Goal: Information Seeking & Learning: Learn about a topic

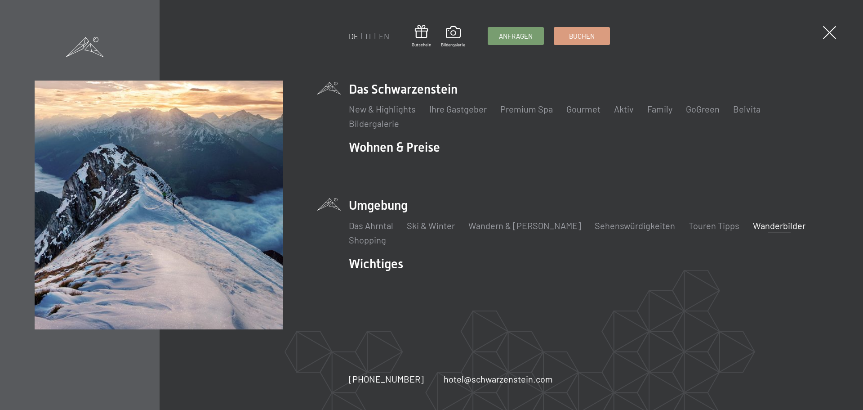
click at [753, 226] on link "Wanderbilder" at bounding box center [779, 225] width 53 height 11
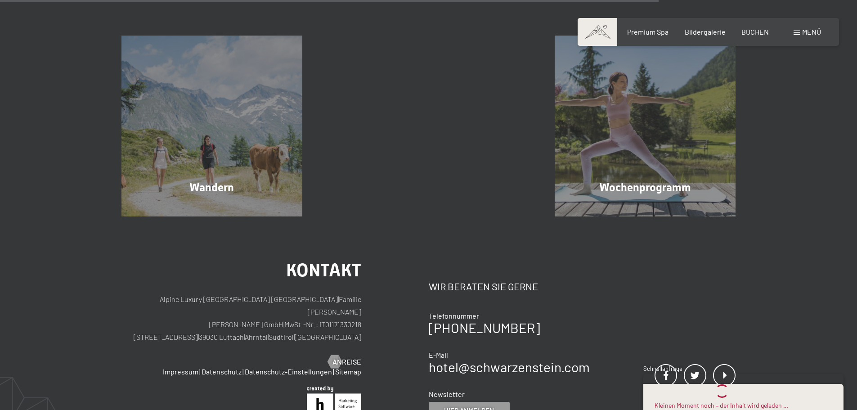
scroll to position [585, 0]
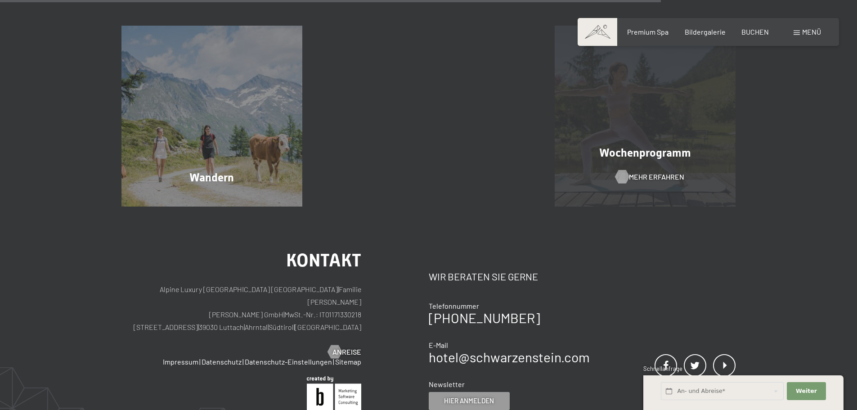
click at [654, 172] on span "Mehr erfahren" at bounding box center [656, 177] width 55 height 10
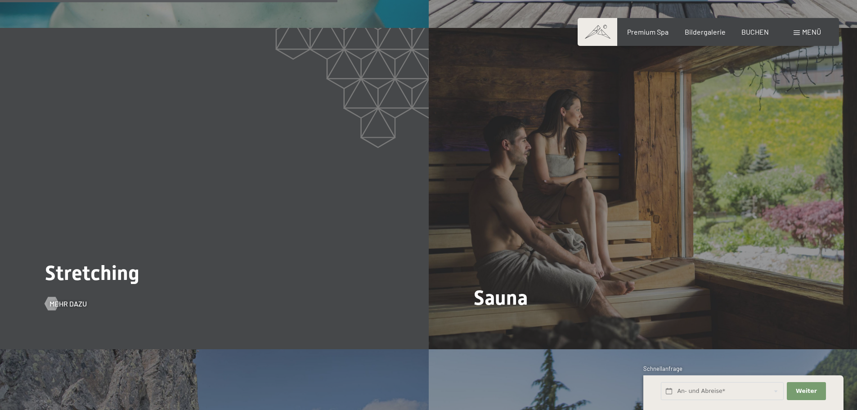
scroll to position [1619, 0]
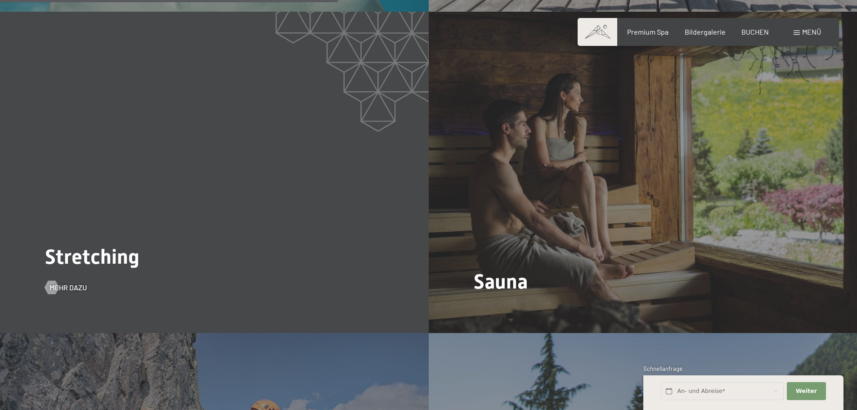
click at [187, 259] on div "Stretching Mehr dazu" at bounding box center [214, 172] width 429 height 321
click at [76, 307] on span "Mehr dazu" at bounding box center [67, 312] width 37 height 10
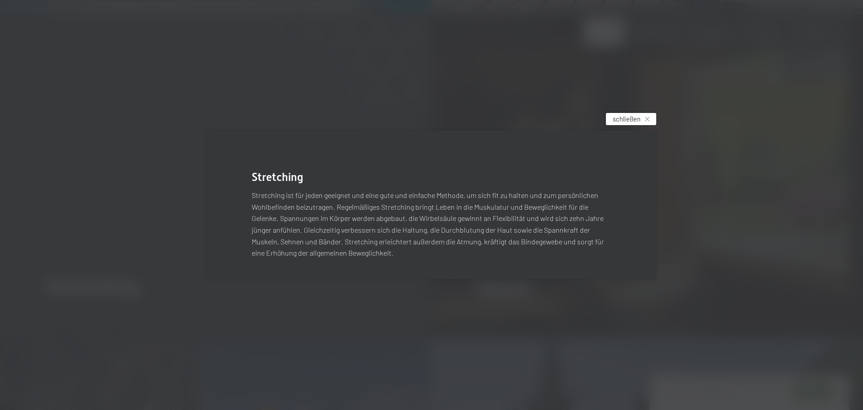
click at [628, 119] on span "schließen" at bounding box center [627, 118] width 28 height 9
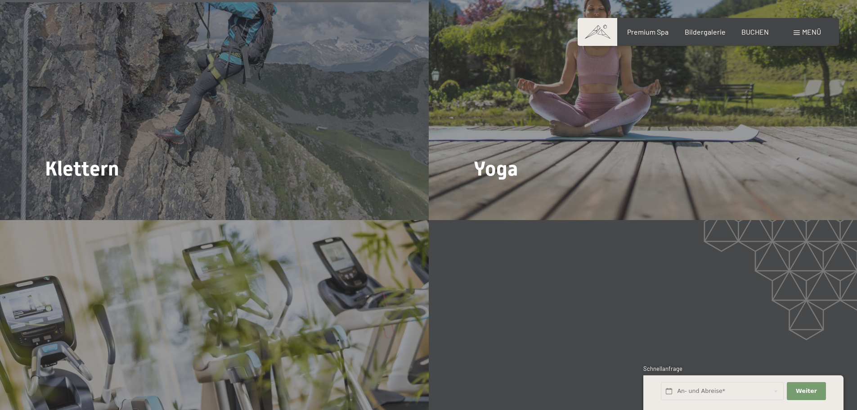
scroll to position [2068, 0]
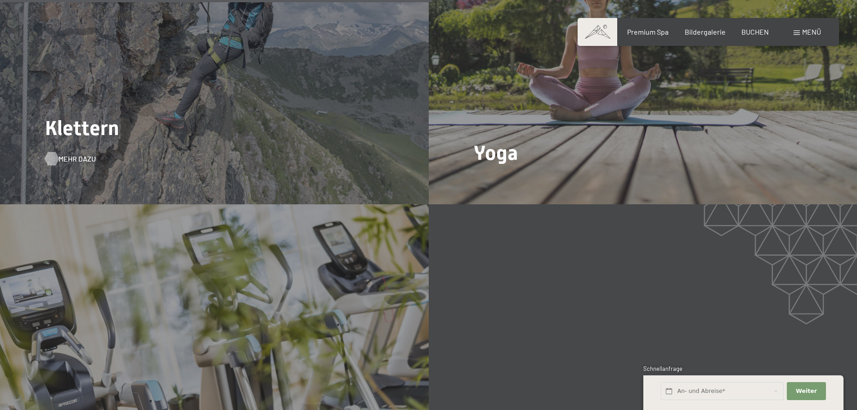
click at [68, 154] on span "Mehr dazu" at bounding box center [76, 159] width 37 height 10
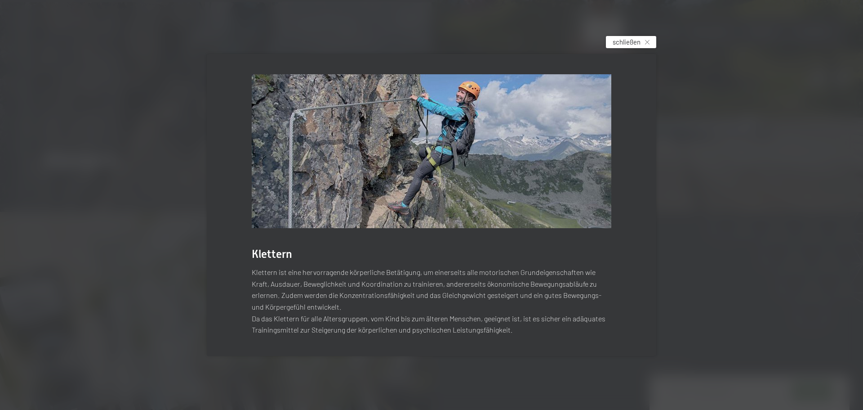
click at [642, 42] on div "schließen" at bounding box center [631, 42] width 50 height 12
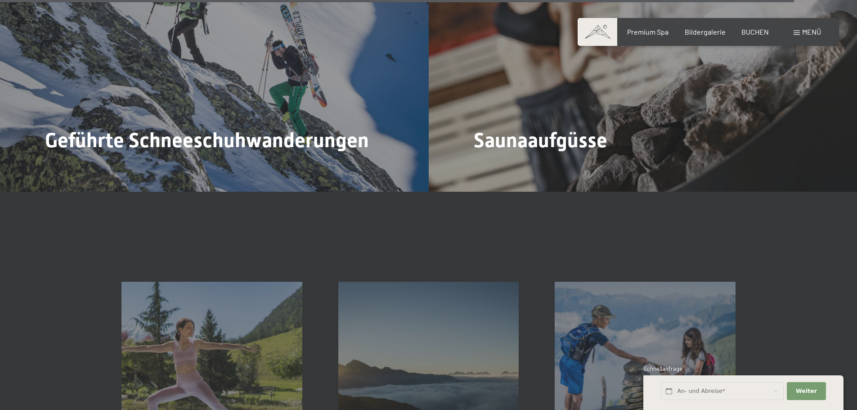
scroll to position [3912, 0]
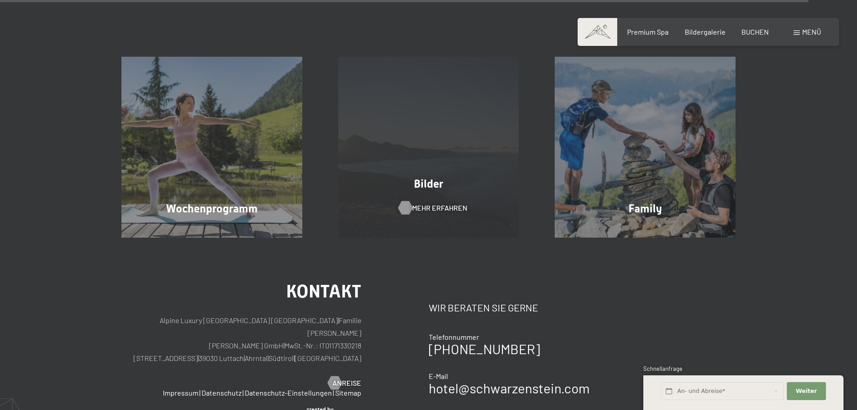
click at [428, 203] on span "Mehr erfahren" at bounding box center [439, 208] width 55 height 10
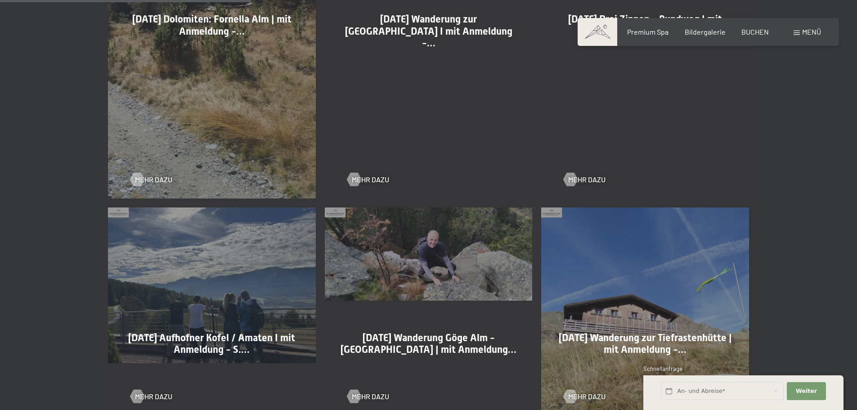
scroll to position [809, 0]
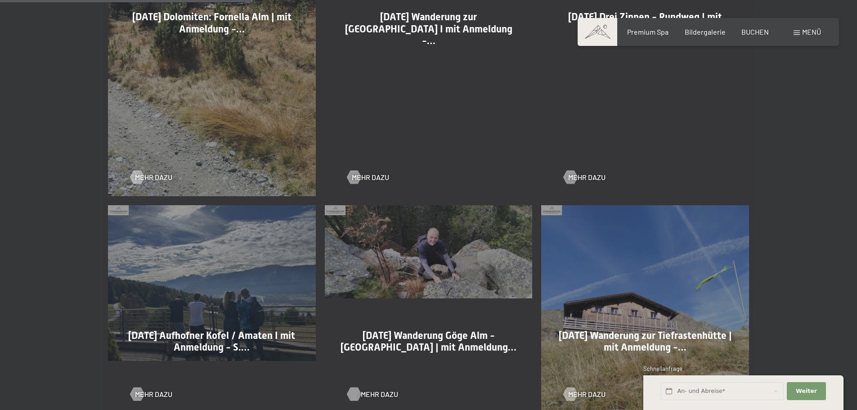
click at [373, 392] on span "Mehr dazu" at bounding box center [379, 394] width 37 height 10
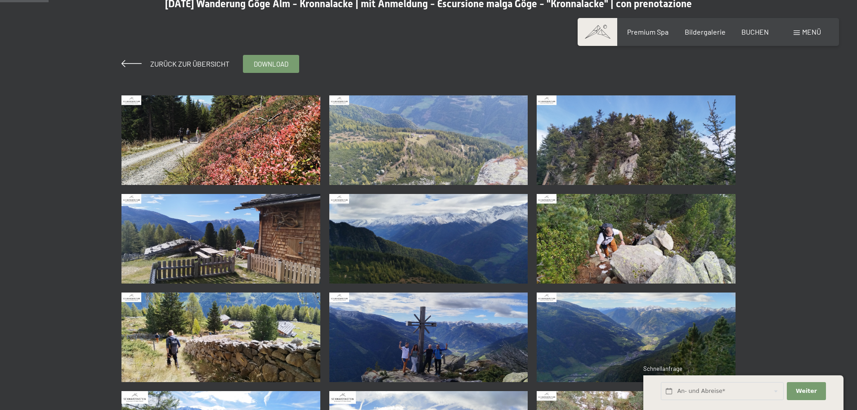
scroll to position [135, 0]
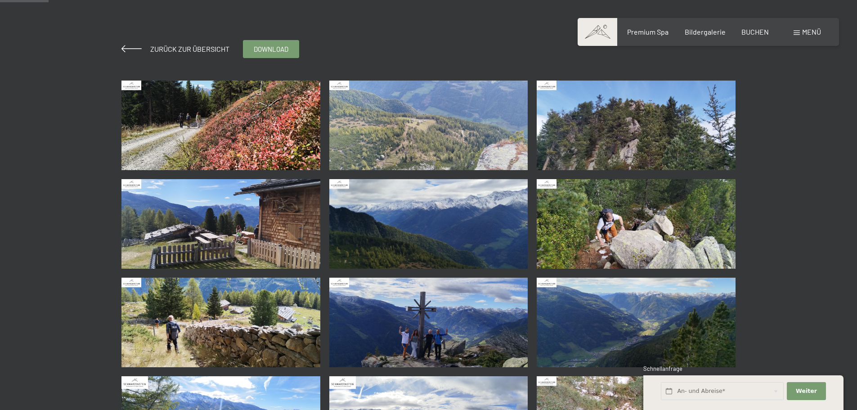
click at [424, 334] on img at bounding box center [428, 321] width 199 height 89
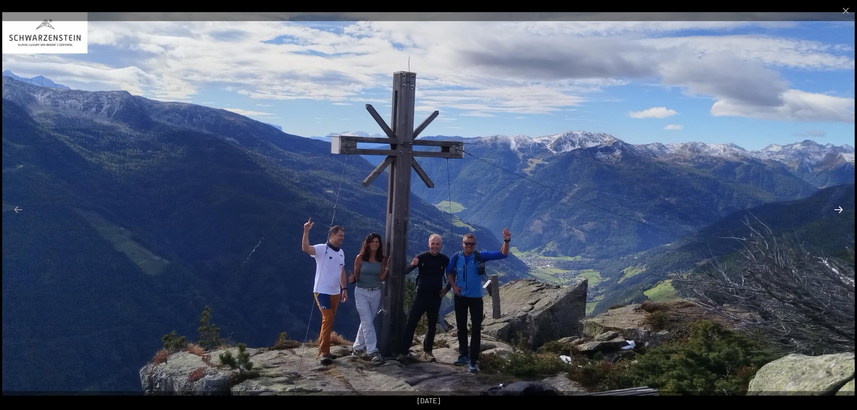
click at [844, 211] on button "Next slide" at bounding box center [838, 210] width 19 height 18
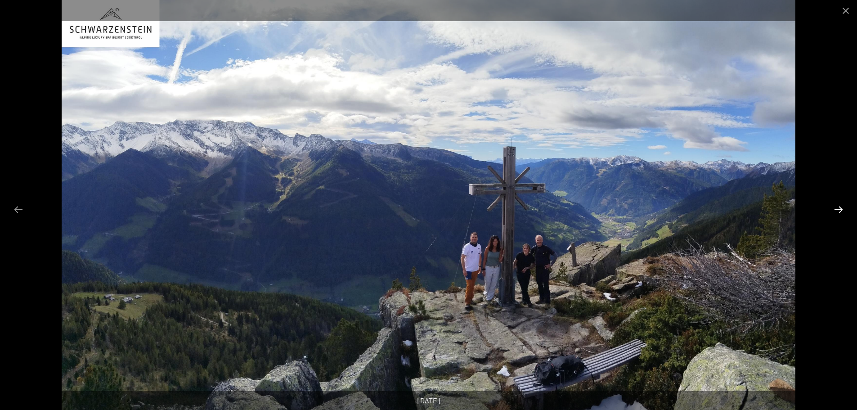
click at [844, 211] on button "Next slide" at bounding box center [838, 210] width 19 height 18
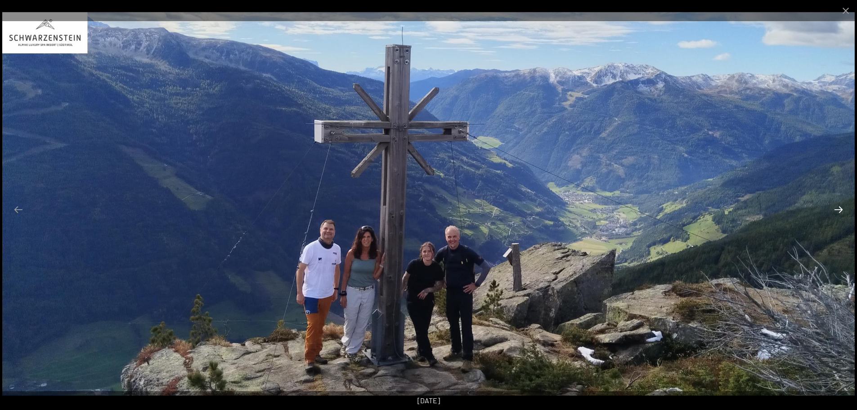
click at [844, 211] on button "Next slide" at bounding box center [838, 210] width 19 height 18
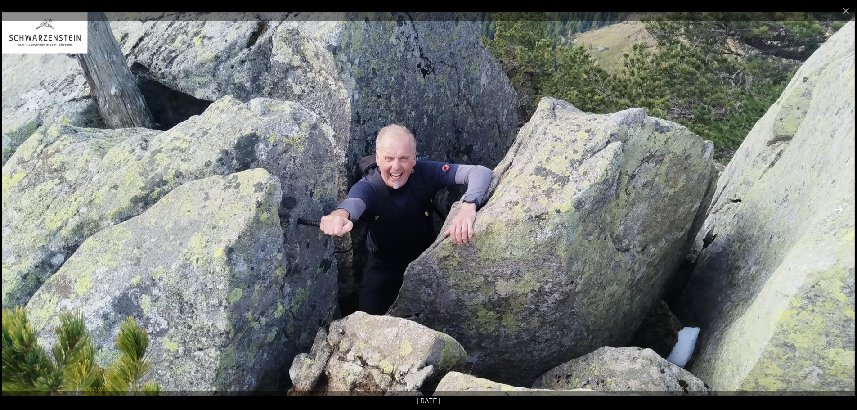
click at [844, 211] on button "Next slide" at bounding box center [838, 210] width 19 height 18
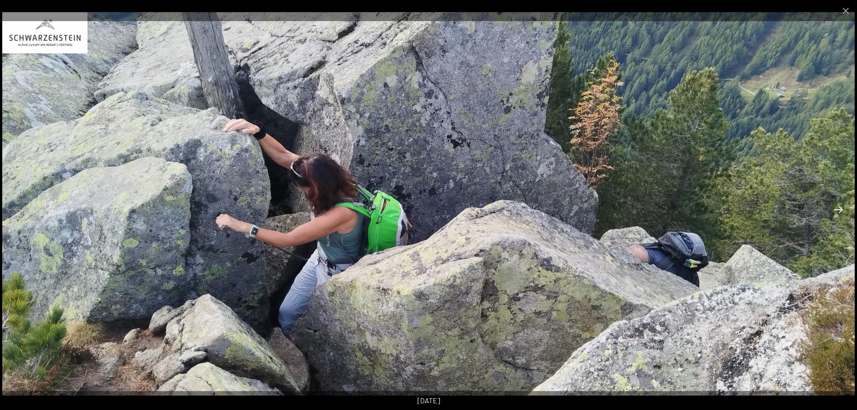
click at [844, 211] on button "Next slide" at bounding box center [838, 210] width 19 height 18
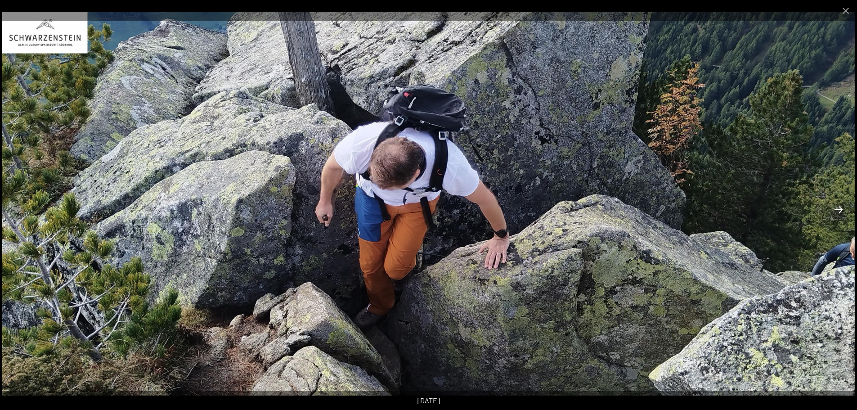
click at [844, 211] on button "Next slide" at bounding box center [838, 210] width 19 height 18
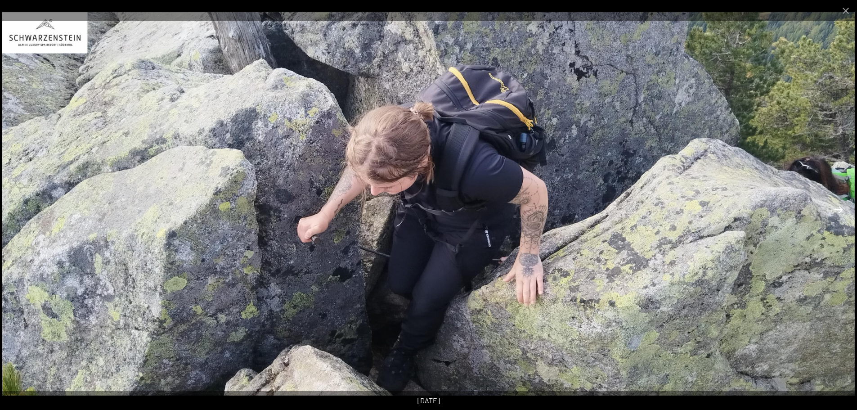
click at [844, 211] on button "Next slide" at bounding box center [838, 210] width 19 height 18
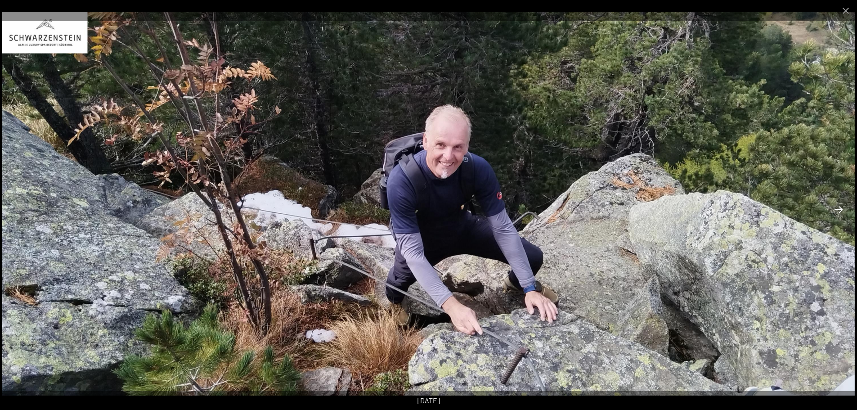
click at [844, 211] on button "Next slide" at bounding box center [838, 210] width 19 height 18
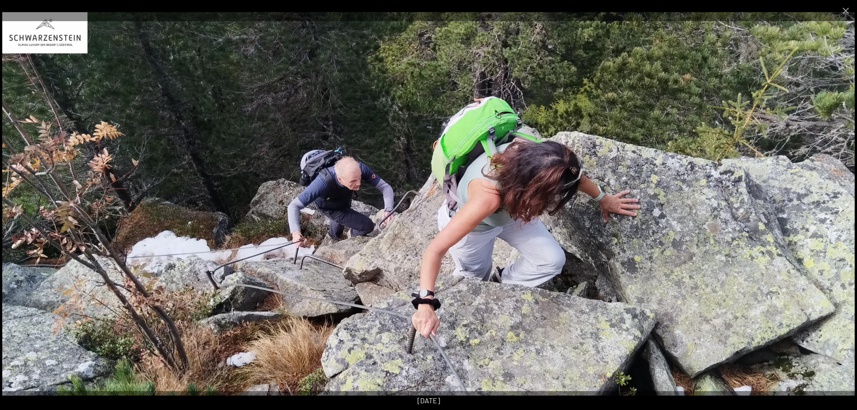
click at [844, 211] on button "Next slide" at bounding box center [838, 210] width 19 height 18
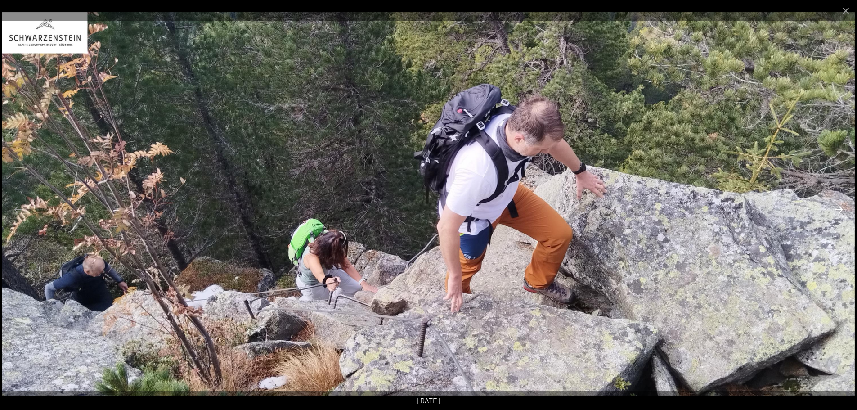
click at [844, 211] on button "Next slide" at bounding box center [838, 210] width 19 height 18
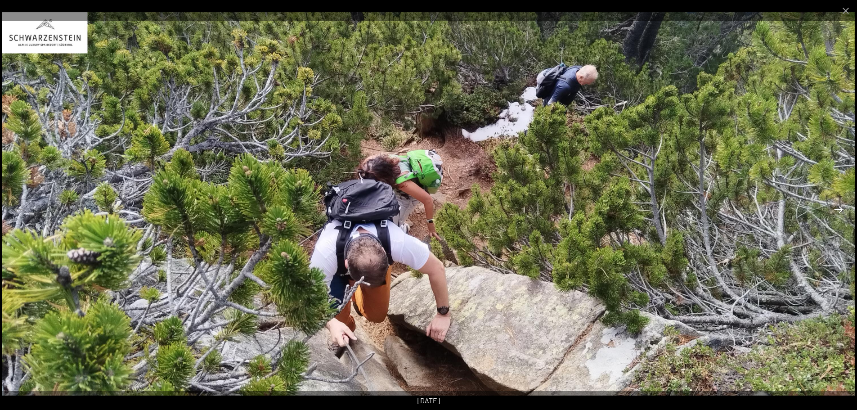
click at [844, 211] on button "Next slide" at bounding box center [838, 210] width 19 height 18
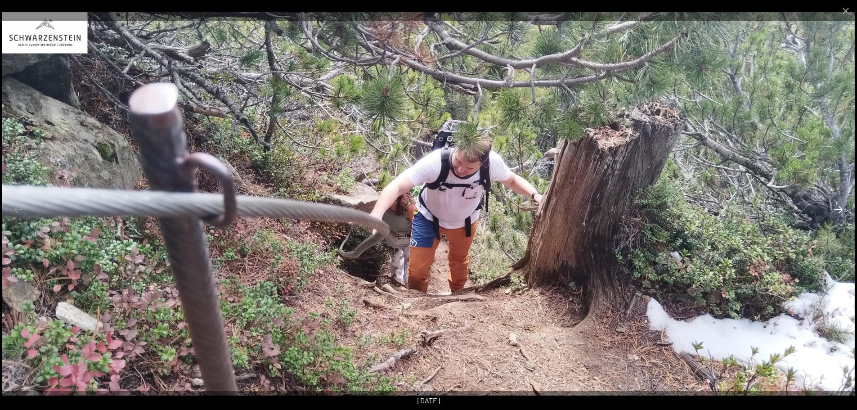
click at [844, 211] on button "Next slide" at bounding box center [838, 210] width 19 height 18
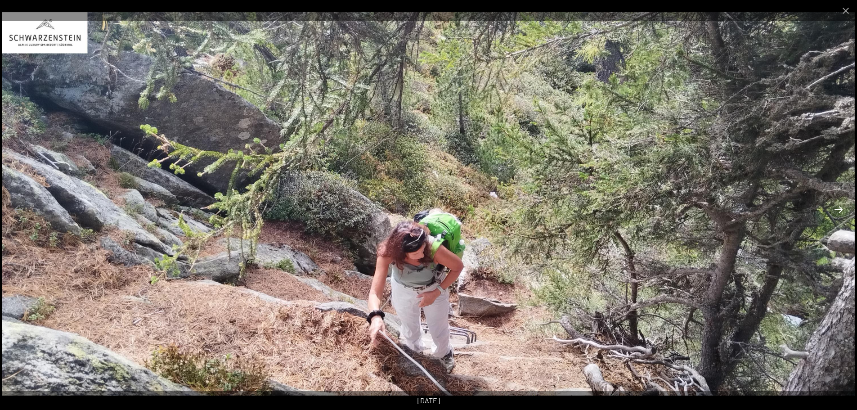
click at [844, 211] on button "Next slide" at bounding box center [838, 210] width 19 height 18
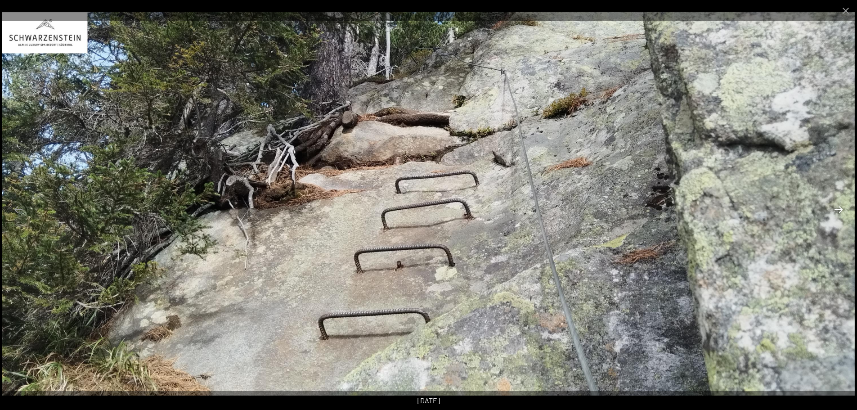
click at [844, 211] on button "Next slide" at bounding box center [838, 210] width 19 height 18
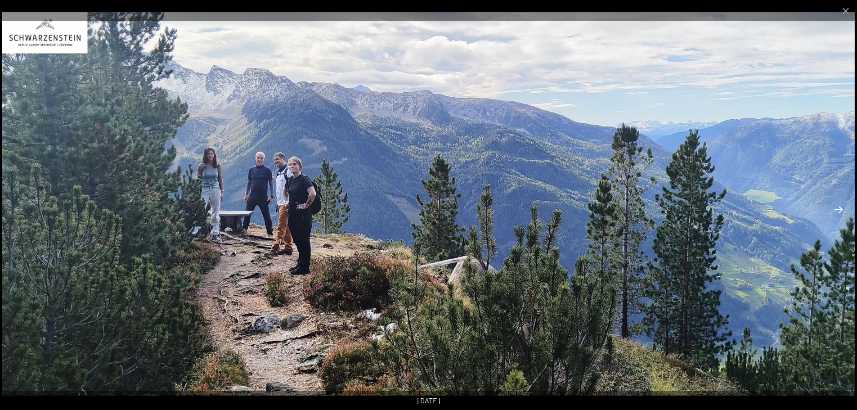
click at [844, 211] on button "Next slide" at bounding box center [838, 210] width 19 height 18
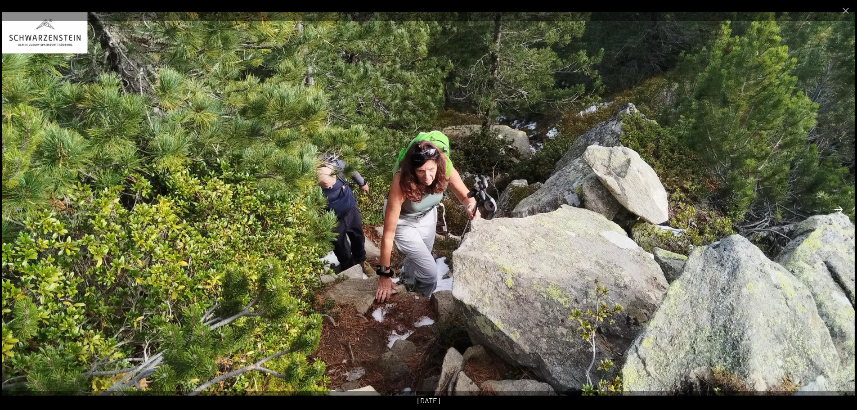
click at [844, 211] on button "Next slide" at bounding box center [838, 210] width 19 height 18
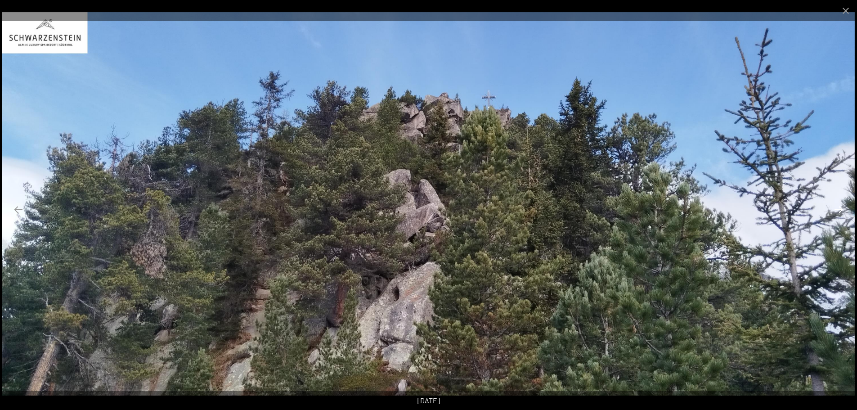
click at [844, 211] on button "Next slide" at bounding box center [838, 210] width 19 height 18
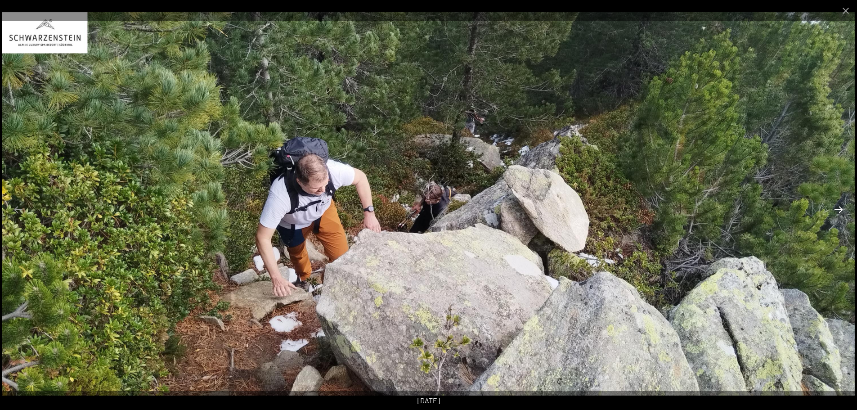
click at [844, 211] on button "Next slide" at bounding box center [838, 210] width 19 height 18
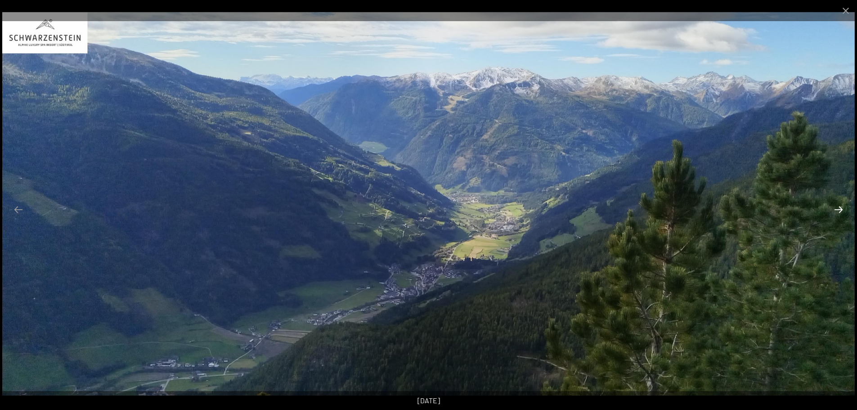
click at [844, 211] on button "Next slide" at bounding box center [838, 210] width 19 height 18
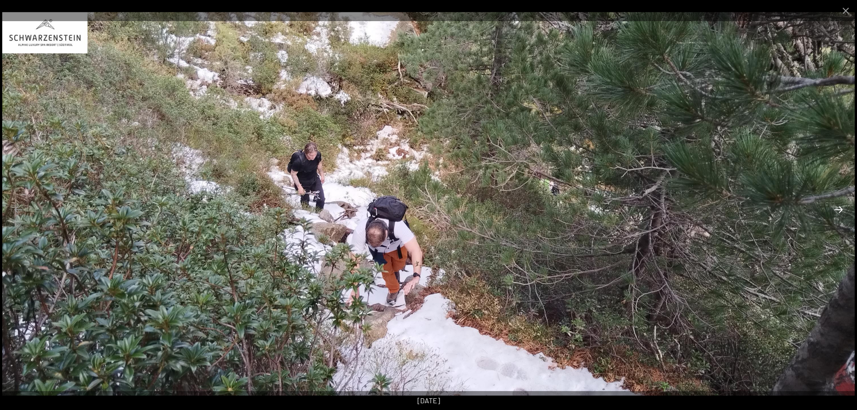
click at [844, 211] on button "Next slide" at bounding box center [838, 210] width 19 height 18
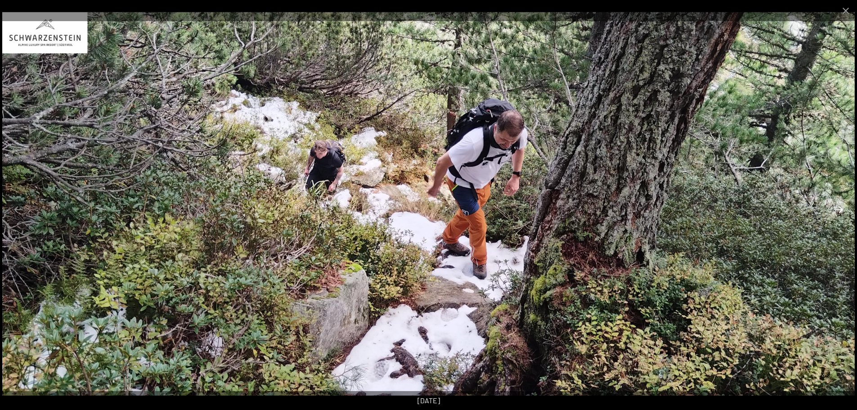
click at [844, 211] on button "Next slide" at bounding box center [838, 210] width 19 height 18
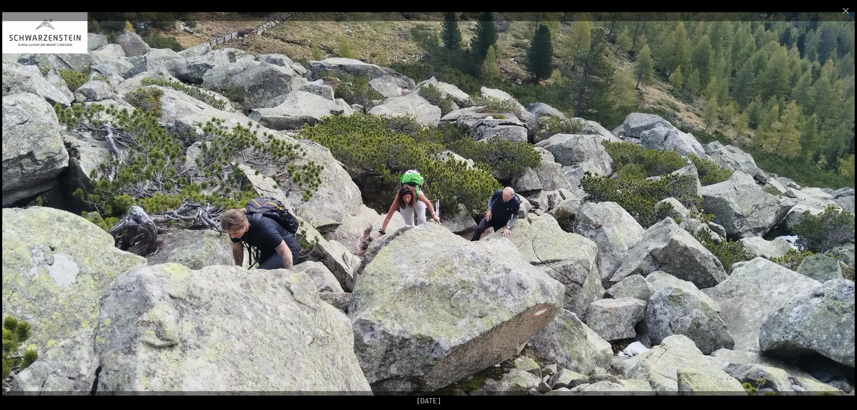
click at [844, 211] on button "Next slide" at bounding box center [838, 210] width 19 height 18
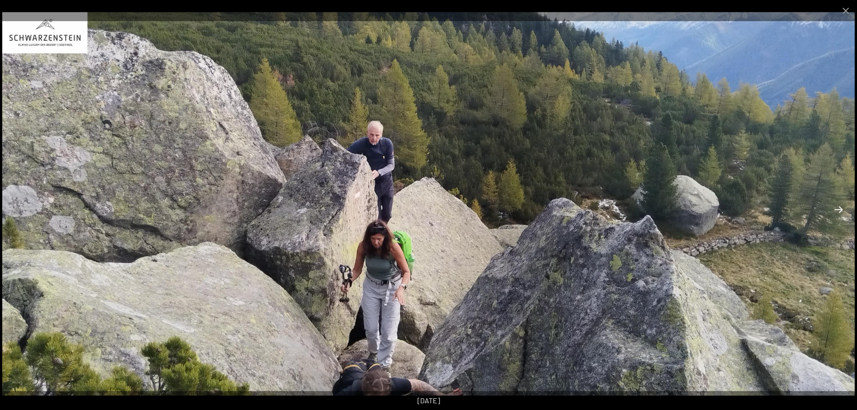
click at [844, 211] on button "Next slide" at bounding box center [838, 210] width 19 height 18
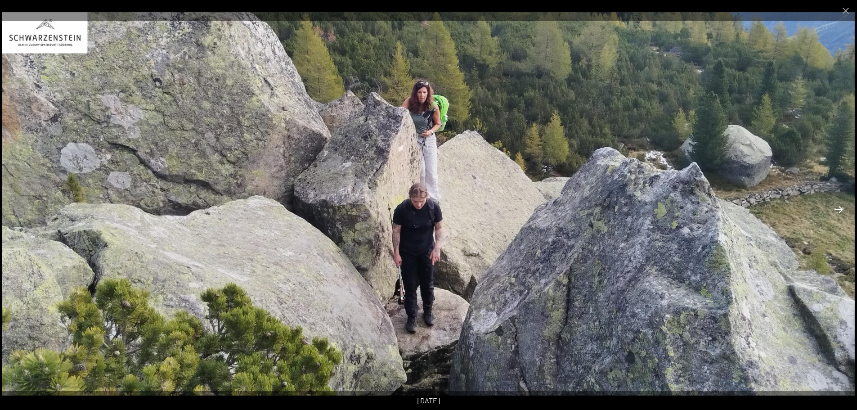
click at [844, 211] on button "Next slide" at bounding box center [838, 210] width 19 height 18
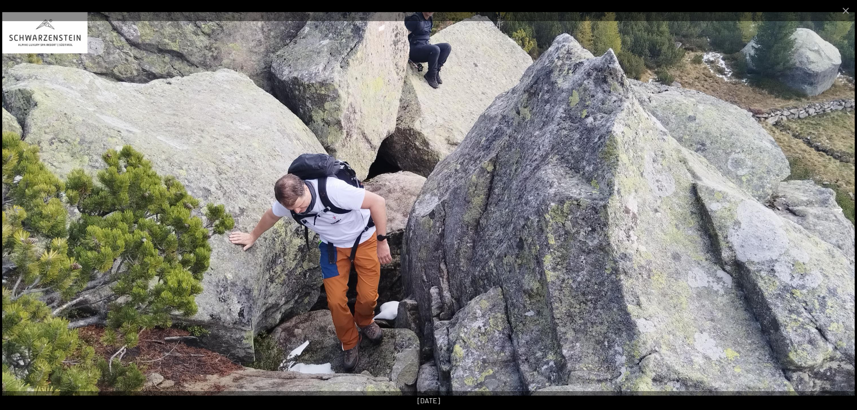
click at [844, 211] on button "Next slide" at bounding box center [838, 210] width 19 height 18
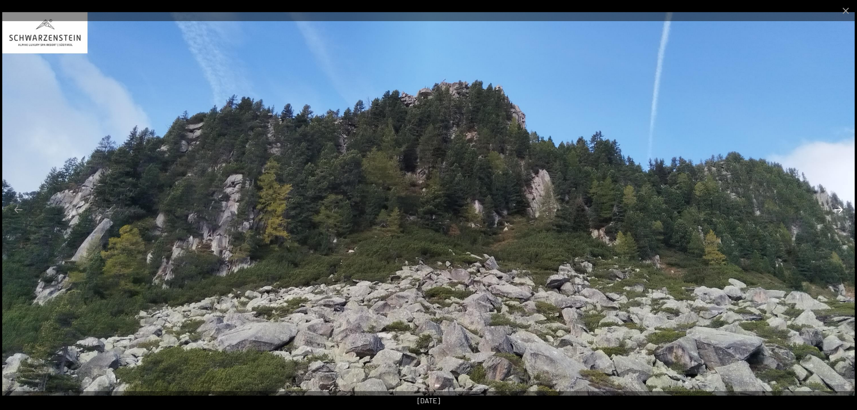
click at [844, 211] on button "Next slide" at bounding box center [838, 210] width 19 height 18
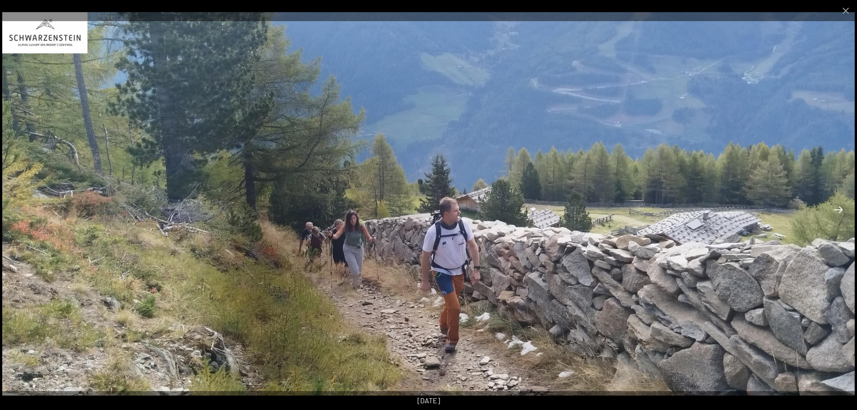
click at [844, 211] on button "Next slide" at bounding box center [838, 210] width 19 height 18
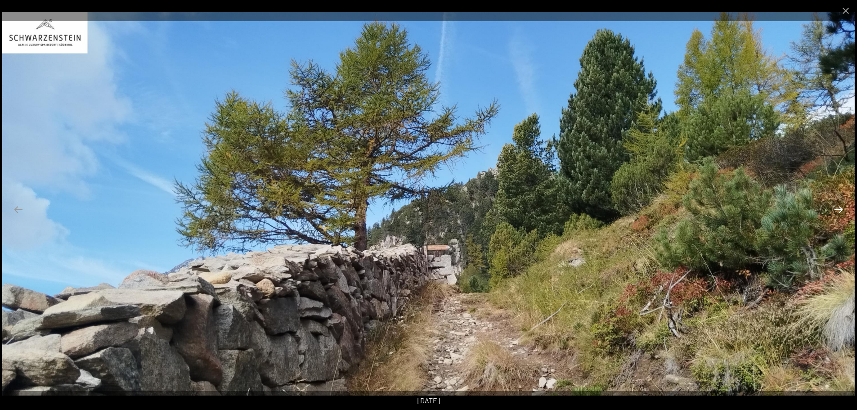
click at [844, 211] on button "Next slide" at bounding box center [838, 210] width 19 height 18
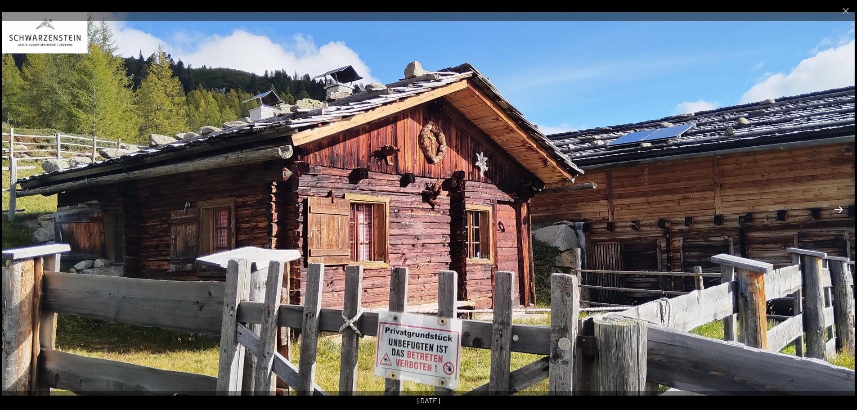
click at [844, 211] on button "Next slide" at bounding box center [838, 210] width 19 height 18
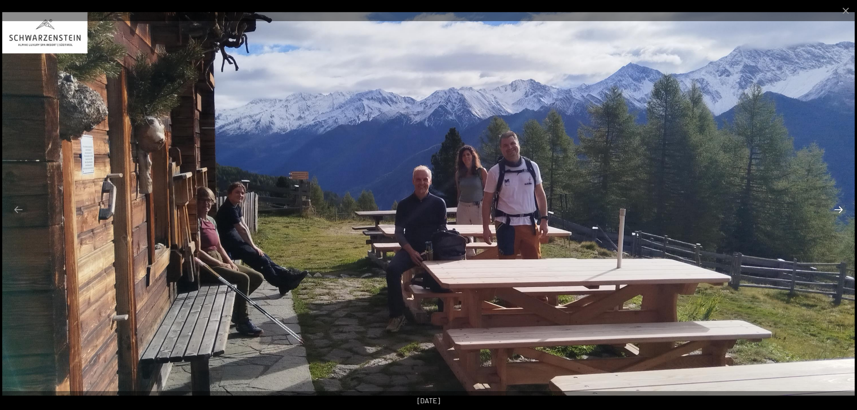
click at [844, 211] on button "Next slide" at bounding box center [838, 210] width 19 height 18
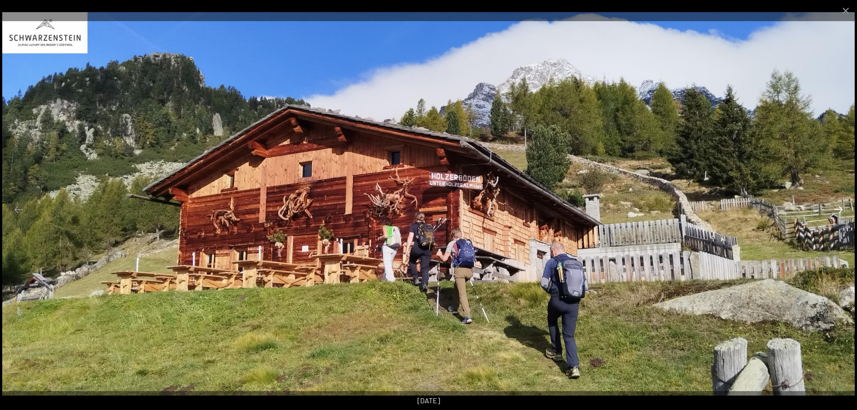
click at [844, 211] on button "Next slide" at bounding box center [838, 210] width 19 height 18
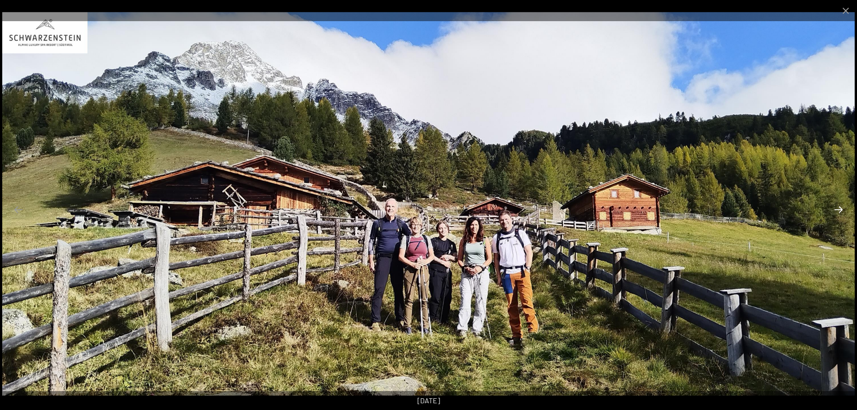
click at [844, 211] on button "Next slide" at bounding box center [838, 210] width 19 height 18
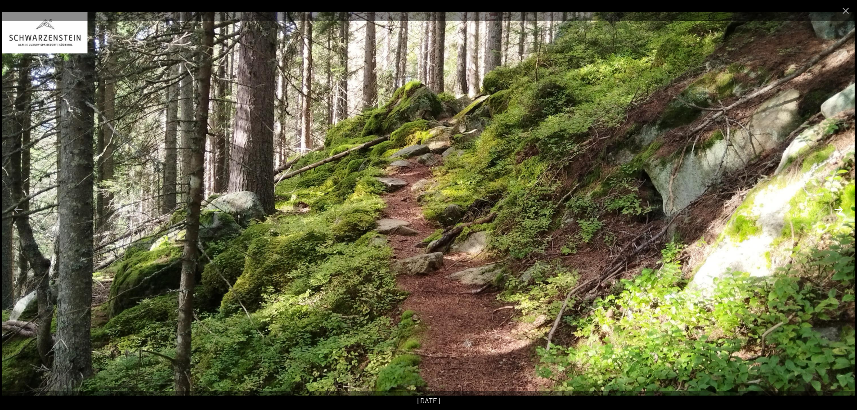
click at [844, 211] on button "Next slide" at bounding box center [838, 210] width 19 height 18
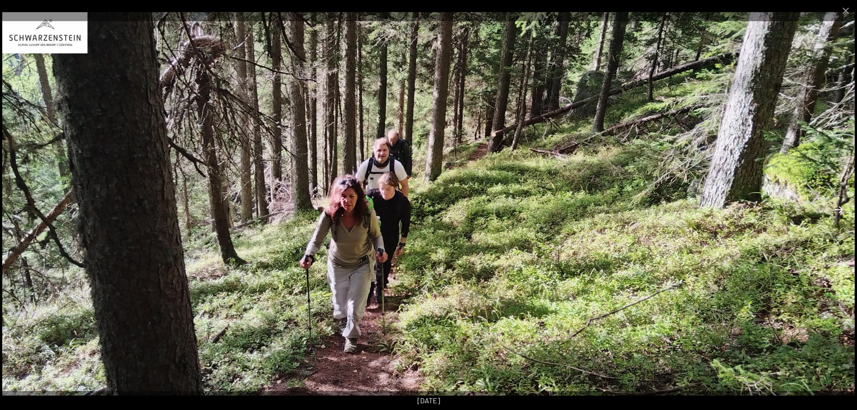
click at [844, 211] on button "Next slide" at bounding box center [838, 210] width 19 height 18
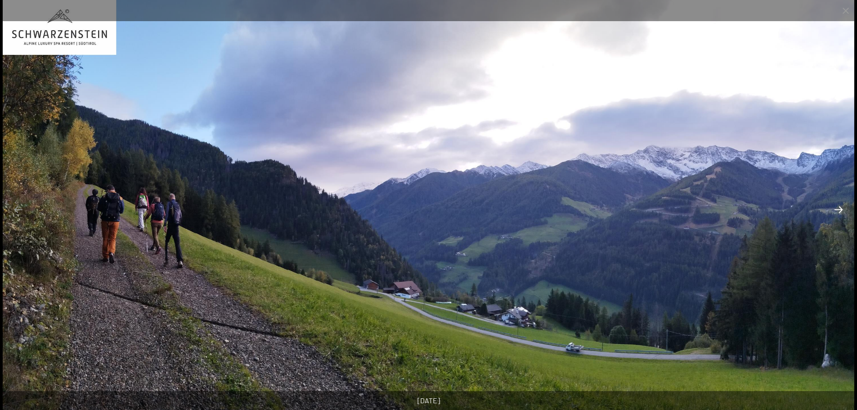
click at [844, 211] on button "Next slide" at bounding box center [838, 210] width 19 height 18
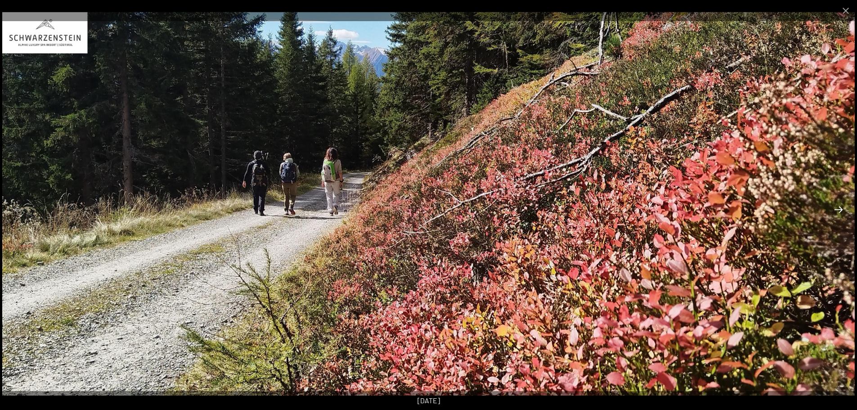
click at [844, 211] on button "Next slide" at bounding box center [838, 210] width 19 height 18
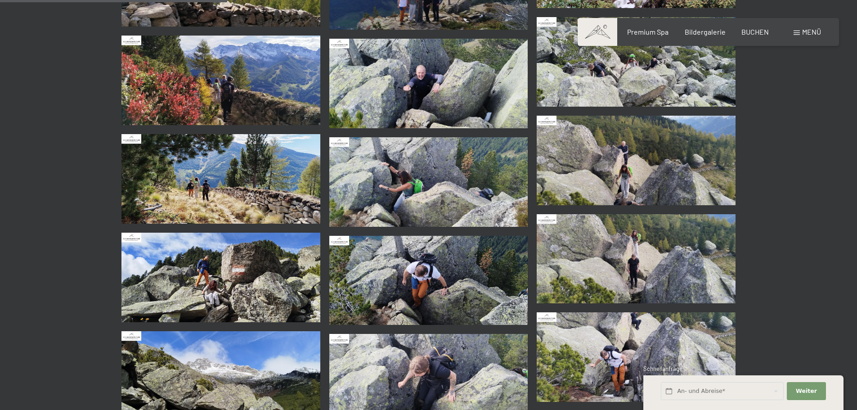
scroll to position [899, 0]
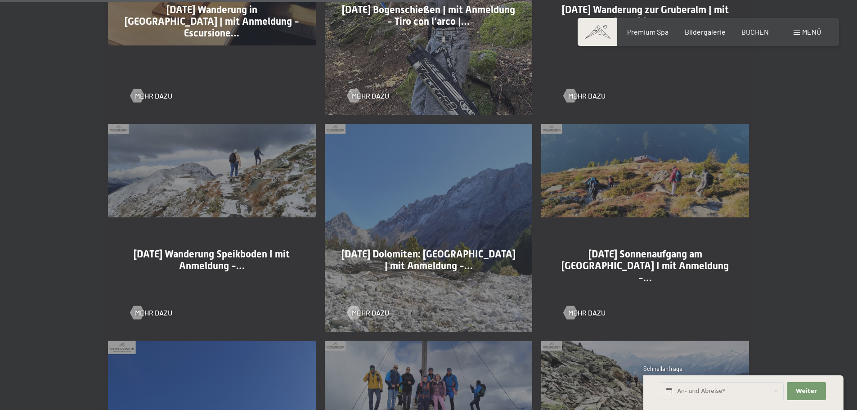
scroll to position [1394, 0]
click at [158, 309] on span "Mehr dazu" at bounding box center [162, 312] width 37 height 10
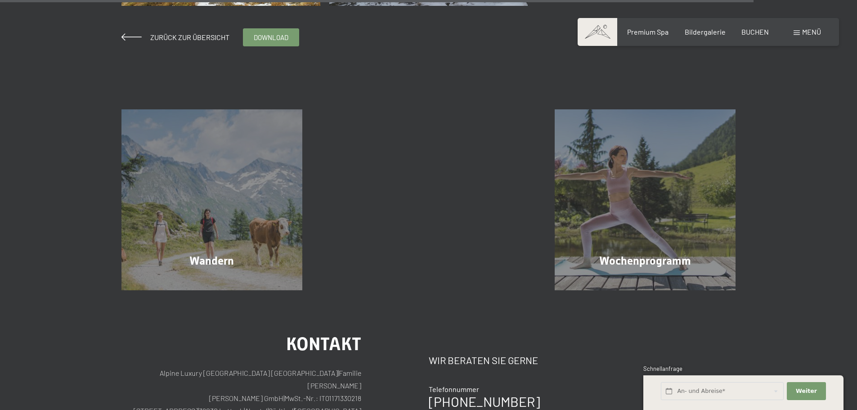
scroll to position [2248, 0]
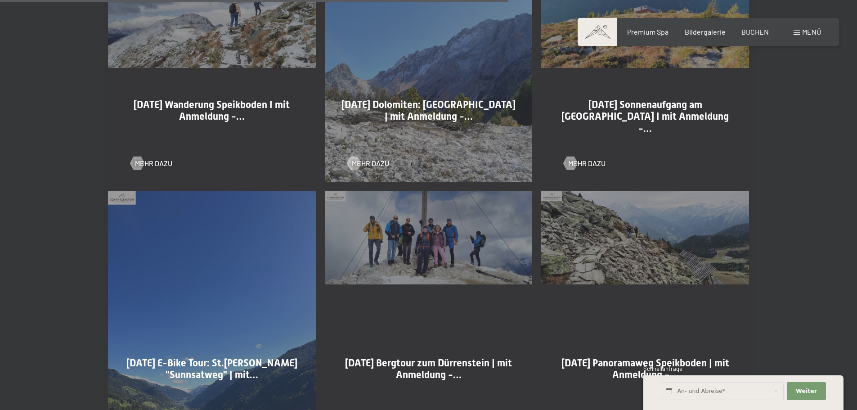
scroll to position [1664, 0]
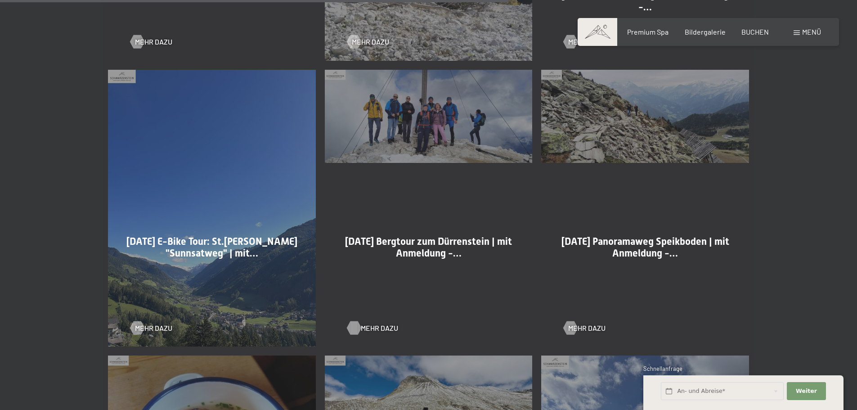
click at [378, 328] on span "Mehr dazu" at bounding box center [379, 328] width 37 height 10
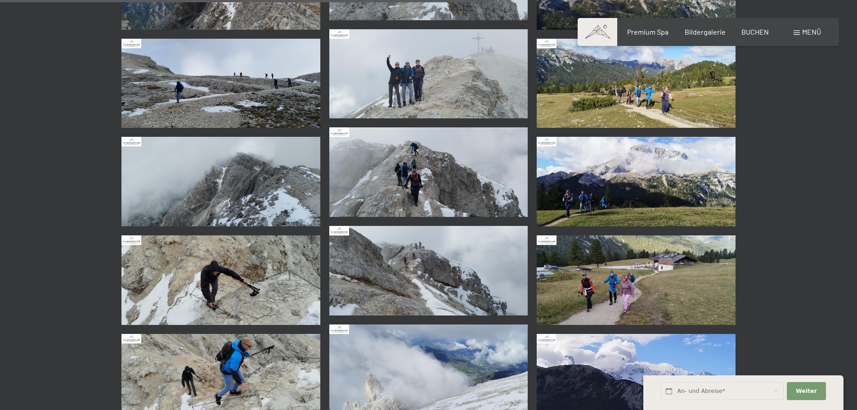
scroll to position [1214, 0]
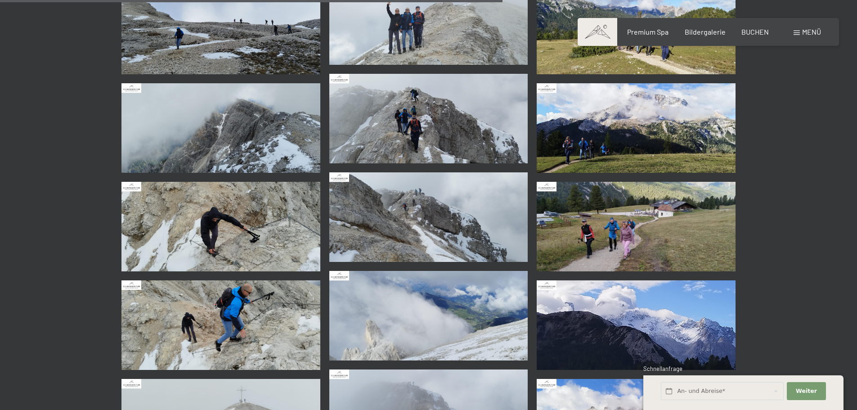
click at [209, 229] on img at bounding box center [220, 226] width 199 height 89
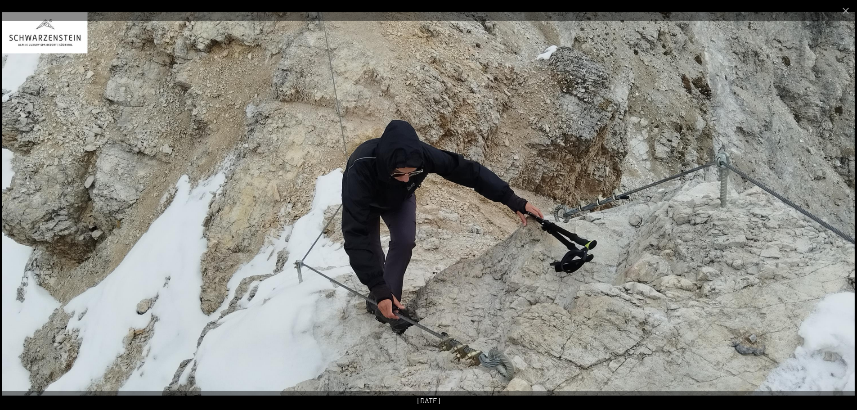
scroll to position [1844, 0]
click at [822, 201] on img at bounding box center [428, 204] width 852 height 384
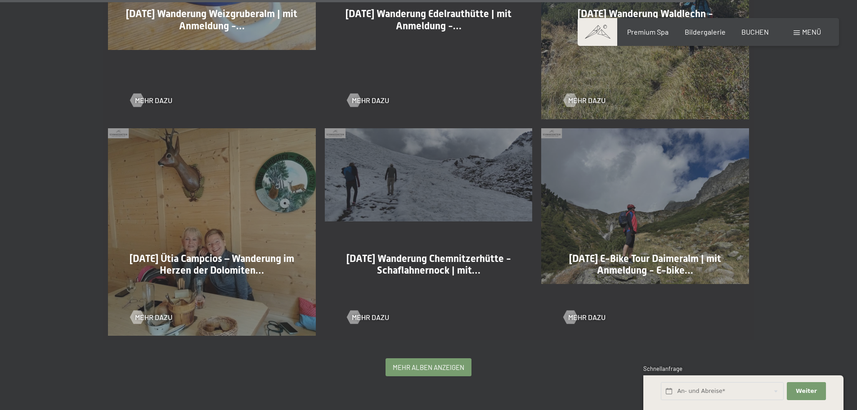
scroll to position [2248, 0]
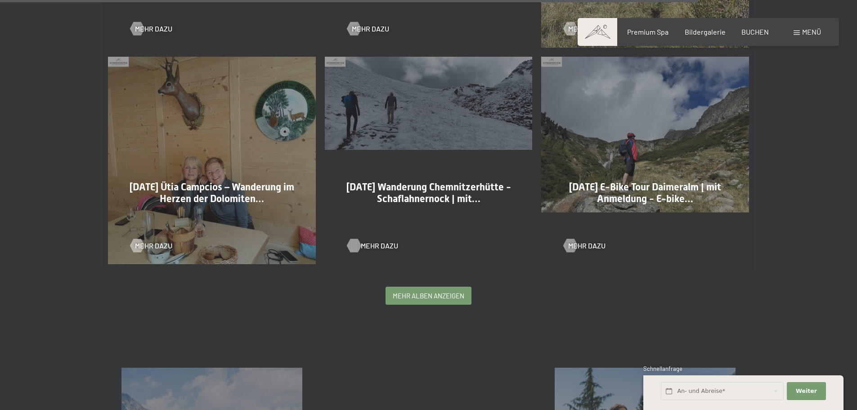
click at [381, 241] on span "Mehr dazu" at bounding box center [379, 246] width 37 height 10
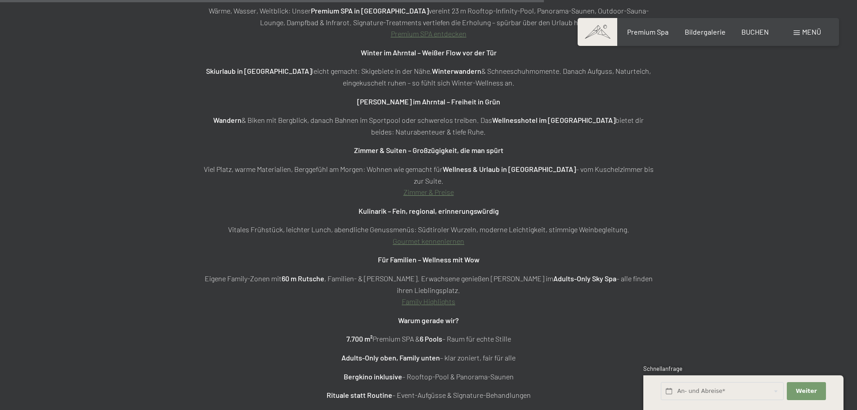
scroll to position [3282, 0]
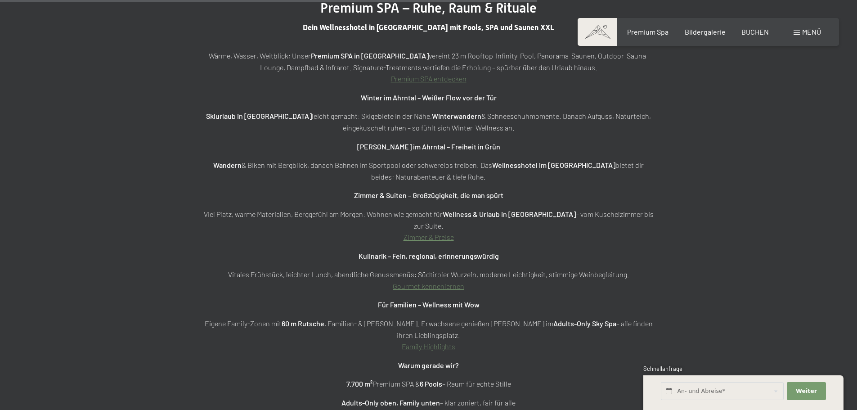
click at [453, 74] on link "Premium SPA entdecken" at bounding box center [429, 78] width 76 height 9
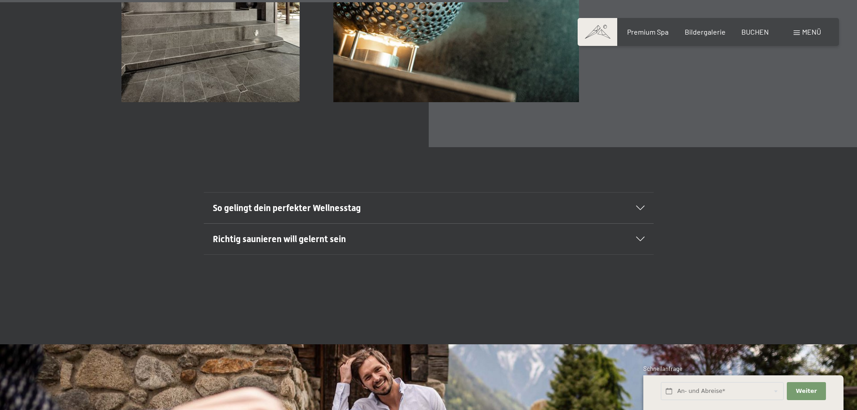
scroll to position [3552, 0]
click at [490, 193] on div "So gelingt dein perfekter Wellnesstag" at bounding box center [429, 208] width 432 height 31
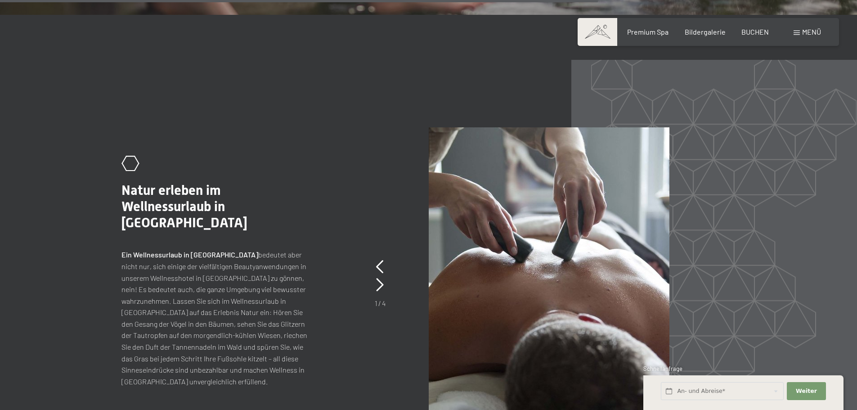
scroll to position [4620, 0]
